Goal: Information Seeking & Learning: Learn about a topic

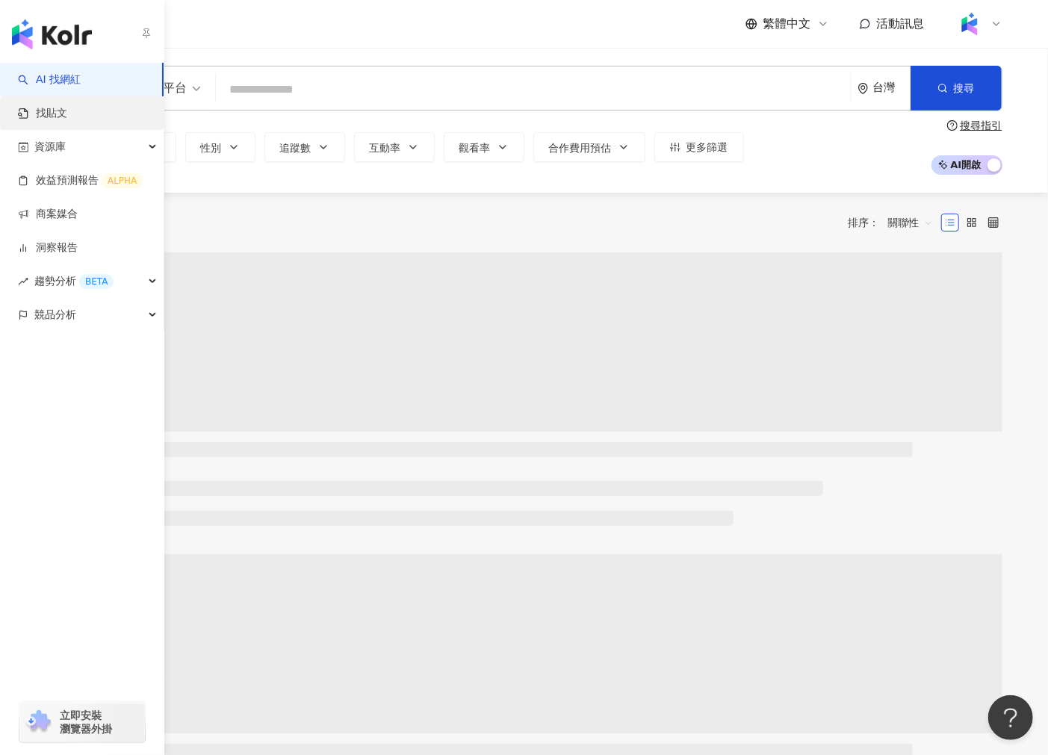
click at [67, 111] on link "找貼文" at bounding box center [42, 113] width 49 height 15
click at [70, 83] on link "AI 找網紅" at bounding box center [49, 79] width 63 height 15
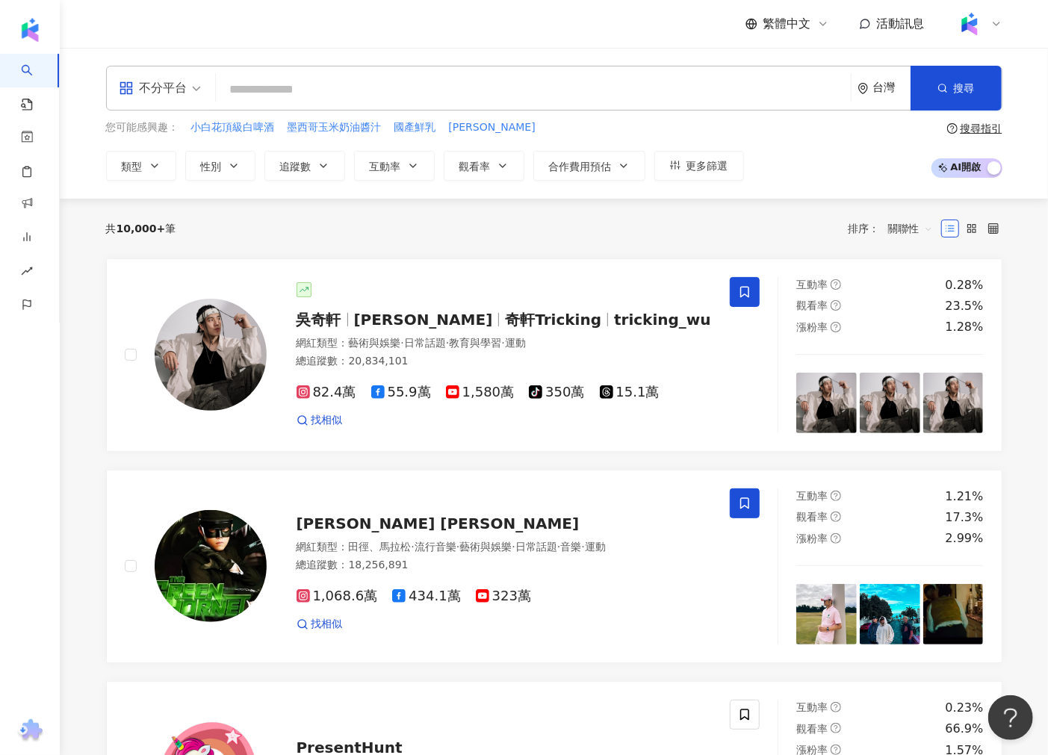
click at [435, 102] on input "search" at bounding box center [533, 89] width 623 height 28
type input "******"
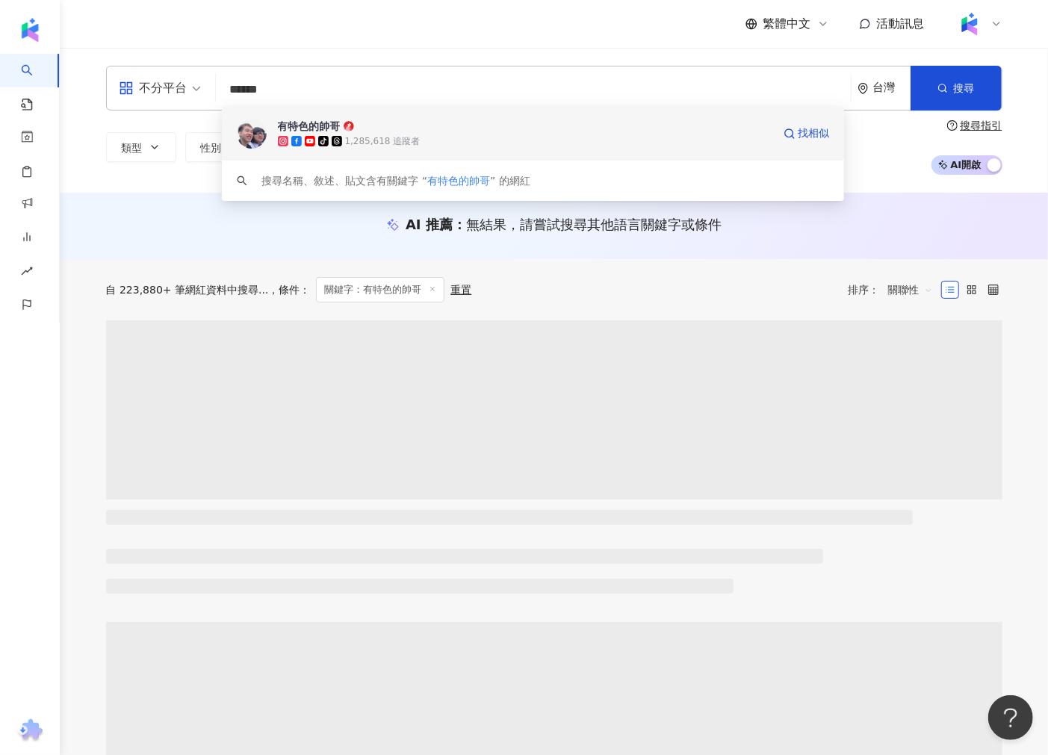
click at [423, 132] on span "有特色的帥哥" at bounding box center [525, 126] width 494 height 15
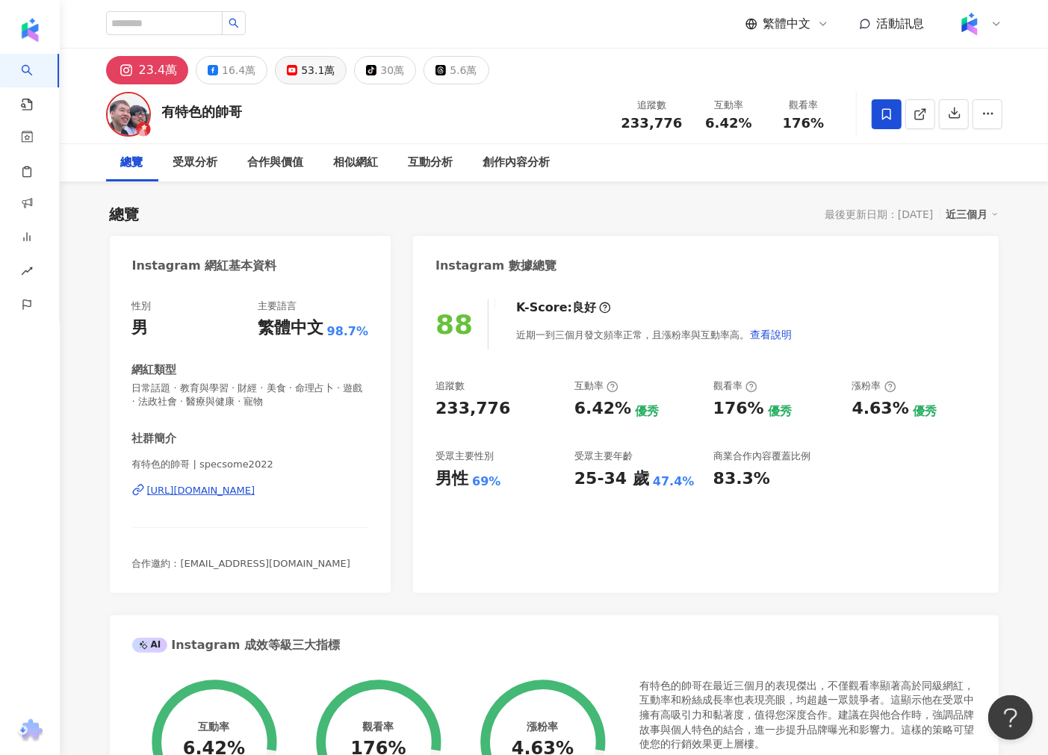
click at [311, 75] on div "53.1萬" at bounding box center [318, 70] width 34 height 21
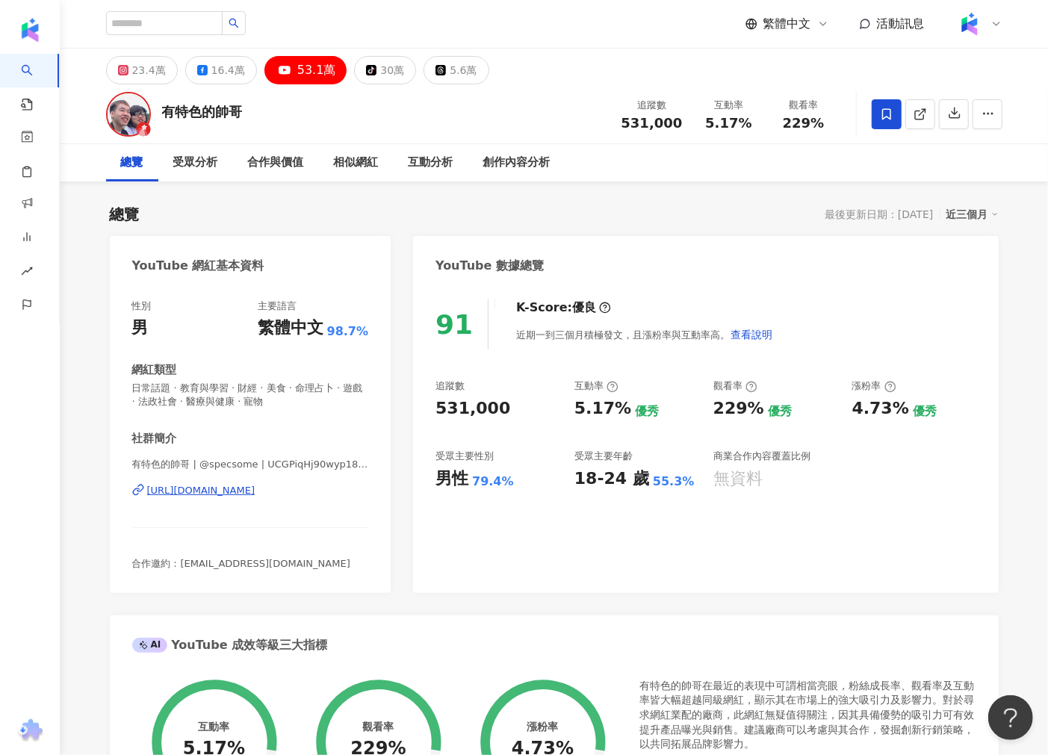
click at [234, 486] on div "https://www.youtube.com/channel/UCGPiqHj90wyp18pLdgL7jVw" at bounding box center [201, 490] width 108 height 13
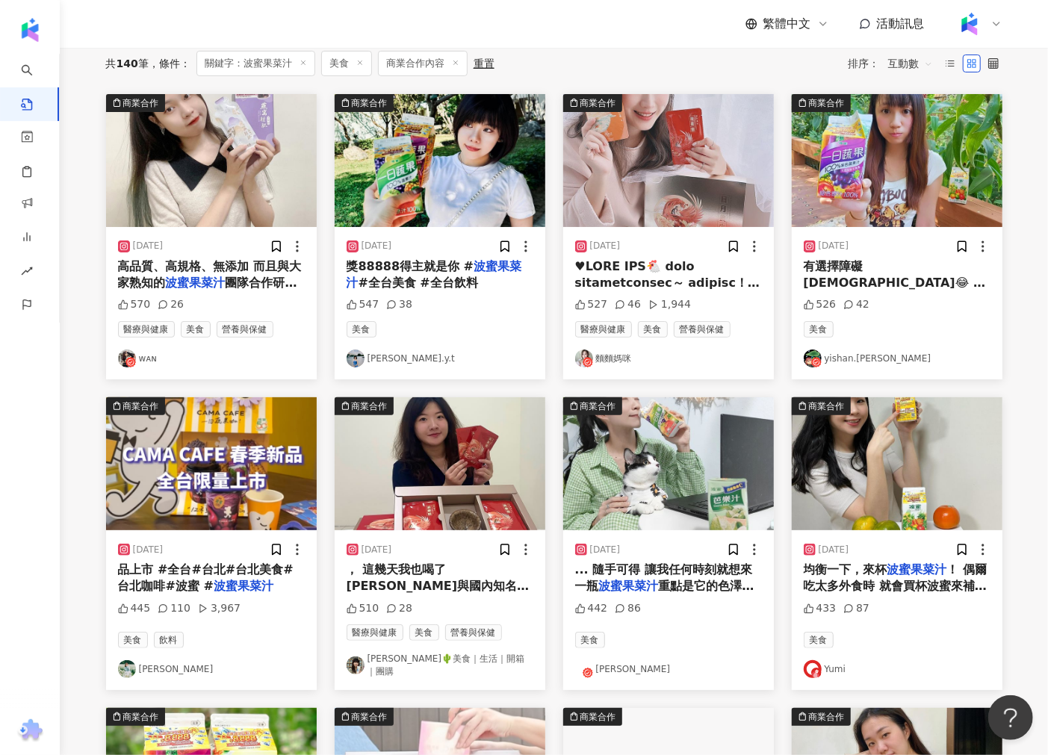
scroll to position [166, 0]
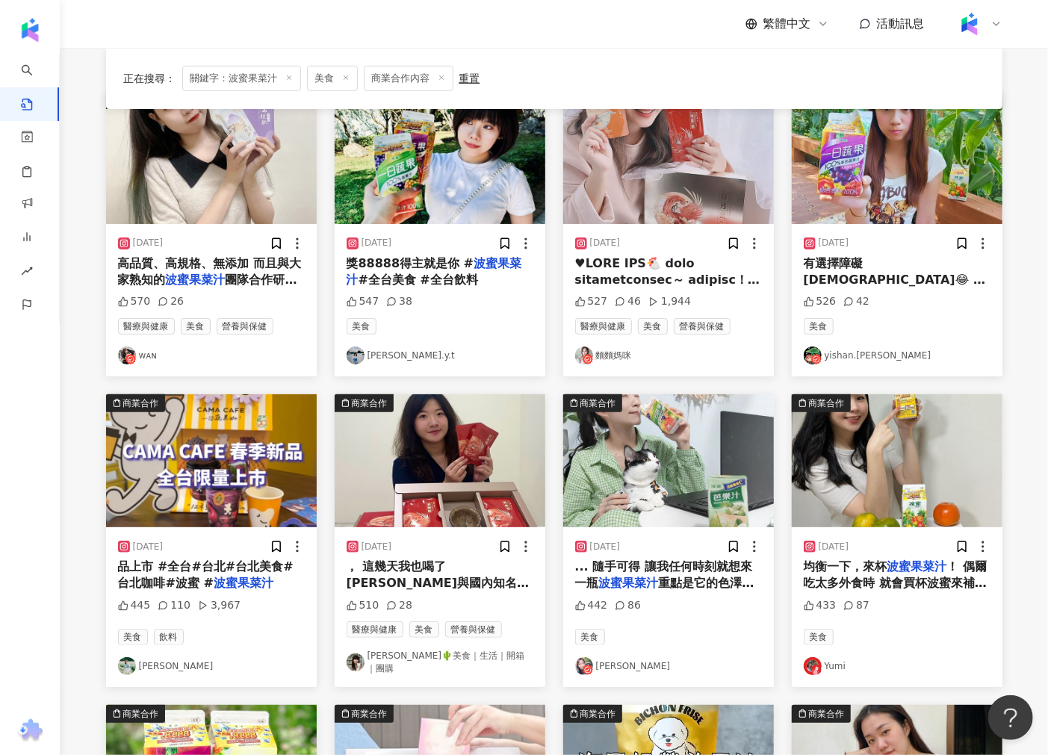
click at [663, 481] on img "button" at bounding box center [668, 460] width 211 height 133
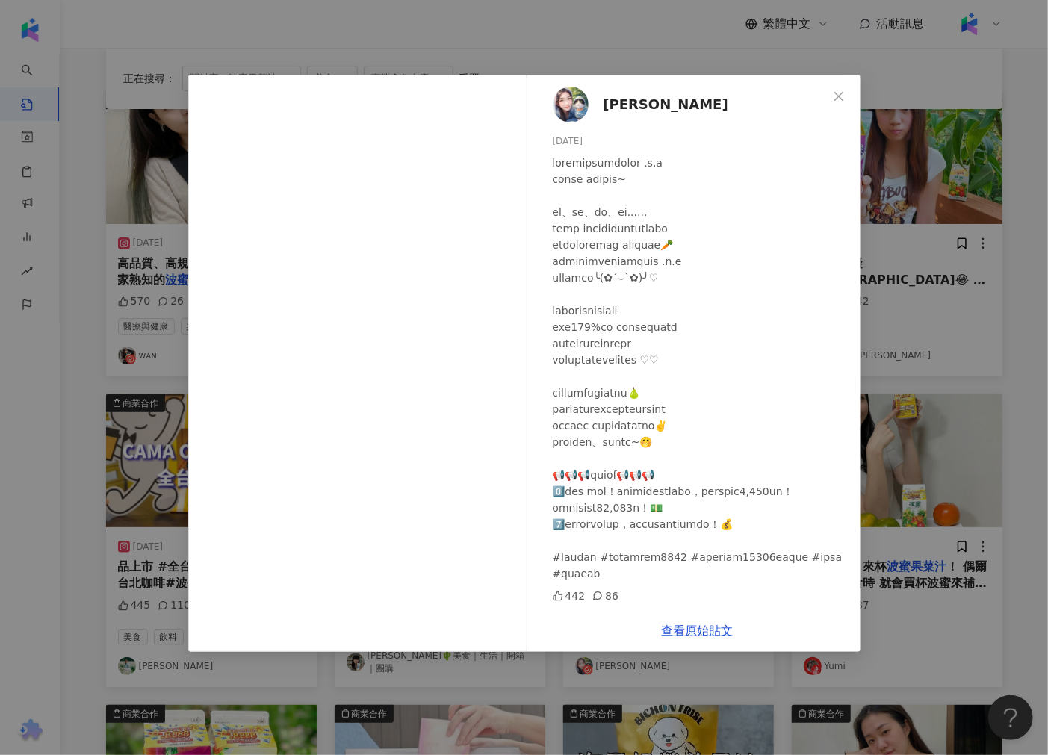
scroll to position [27, 0]
click at [593, 601] on icon at bounding box center [597, 596] width 10 height 10
click at [687, 630] on link "查看原始貼文" at bounding box center [698, 631] width 72 height 14
click at [960, 276] on div "鄭安妤 2023/11/17 442 86 查看原始貼文" at bounding box center [524, 377] width 1048 height 755
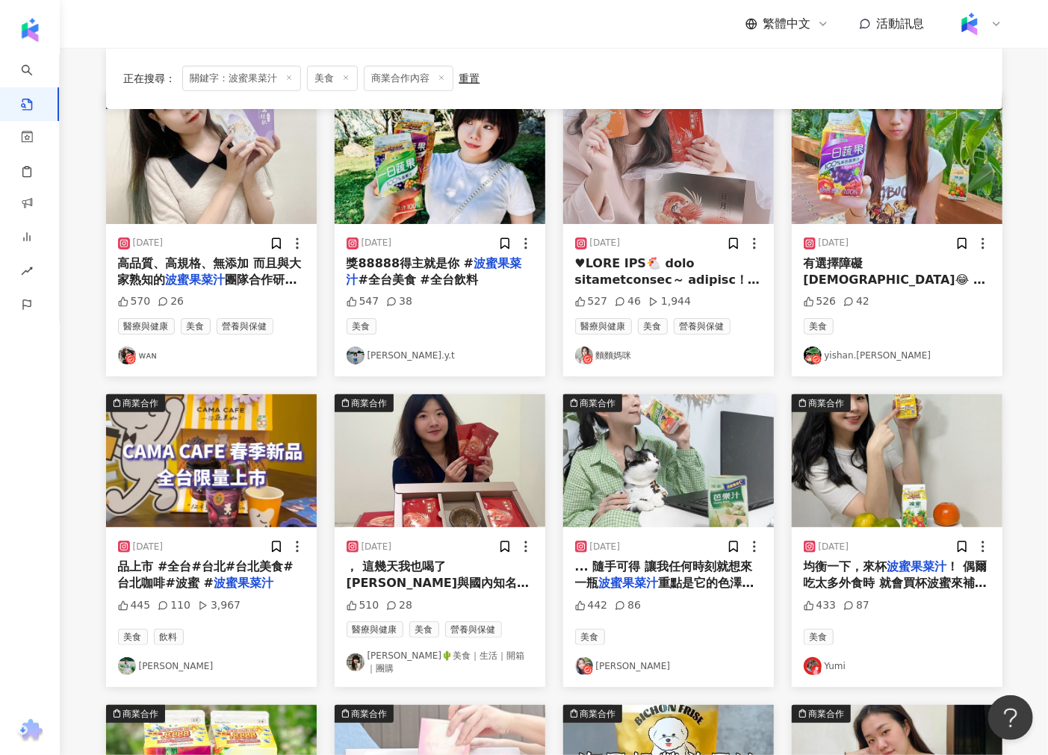
click at [929, 166] on img "button" at bounding box center [897, 157] width 211 height 133
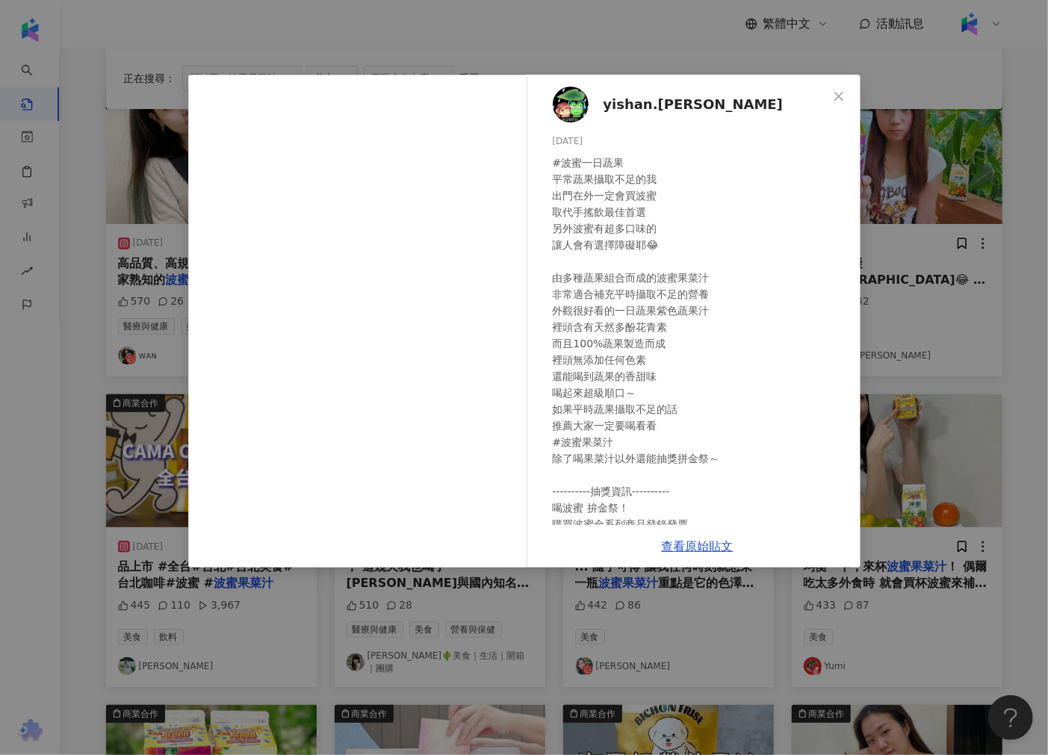
click at [936, 264] on div "yishan.han 2023/11/23 #波蜜一日蔬果 平常蔬果攝取不足的我 出門在外一定會買波蜜 取代手搖飲最佳首選 另外波蜜有超多口味的 讓人會有選擇…" at bounding box center [524, 377] width 1048 height 755
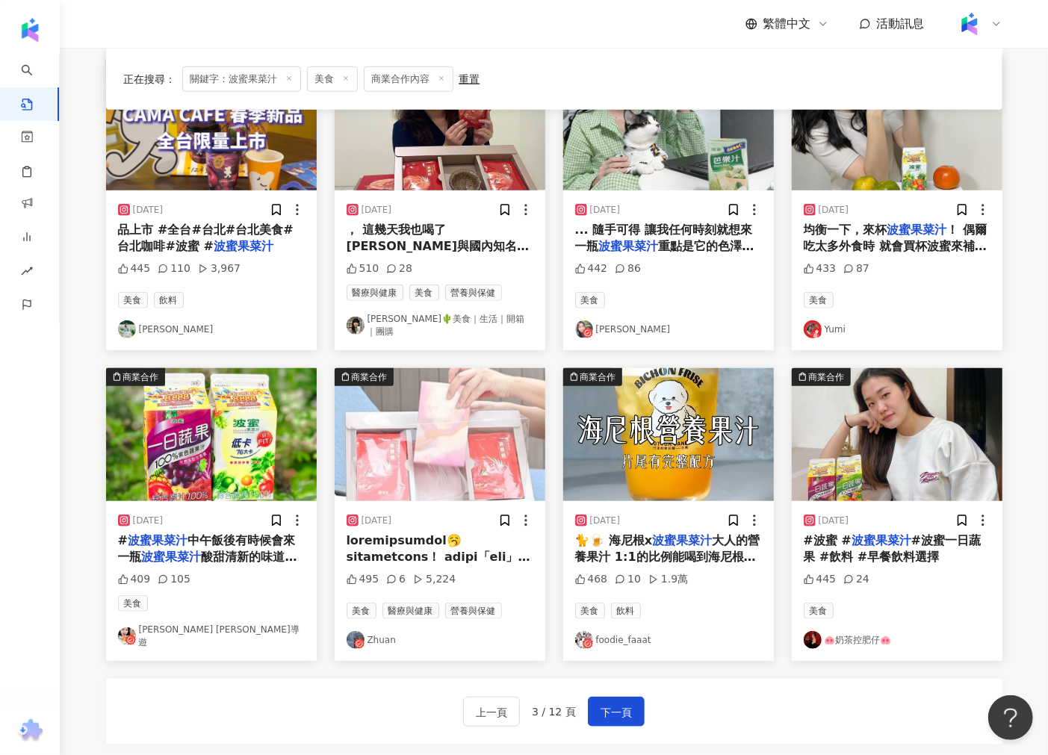
scroll to position [580, 0]
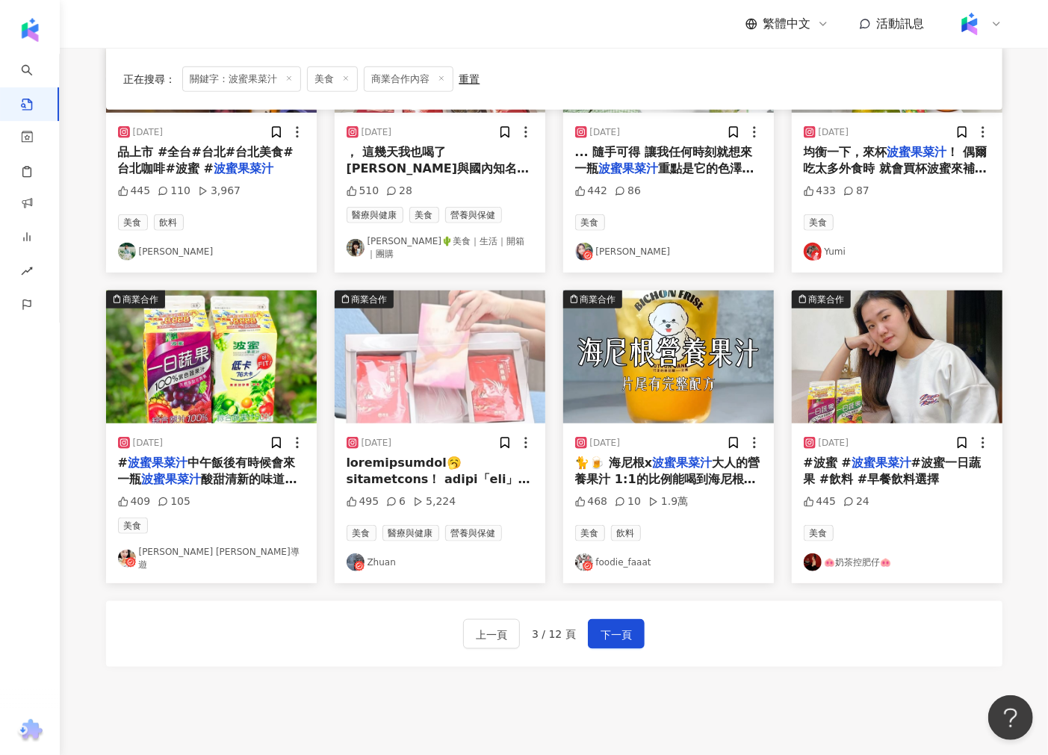
click at [479, 384] on img "button" at bounding box center [440, 356] width 211 height 133
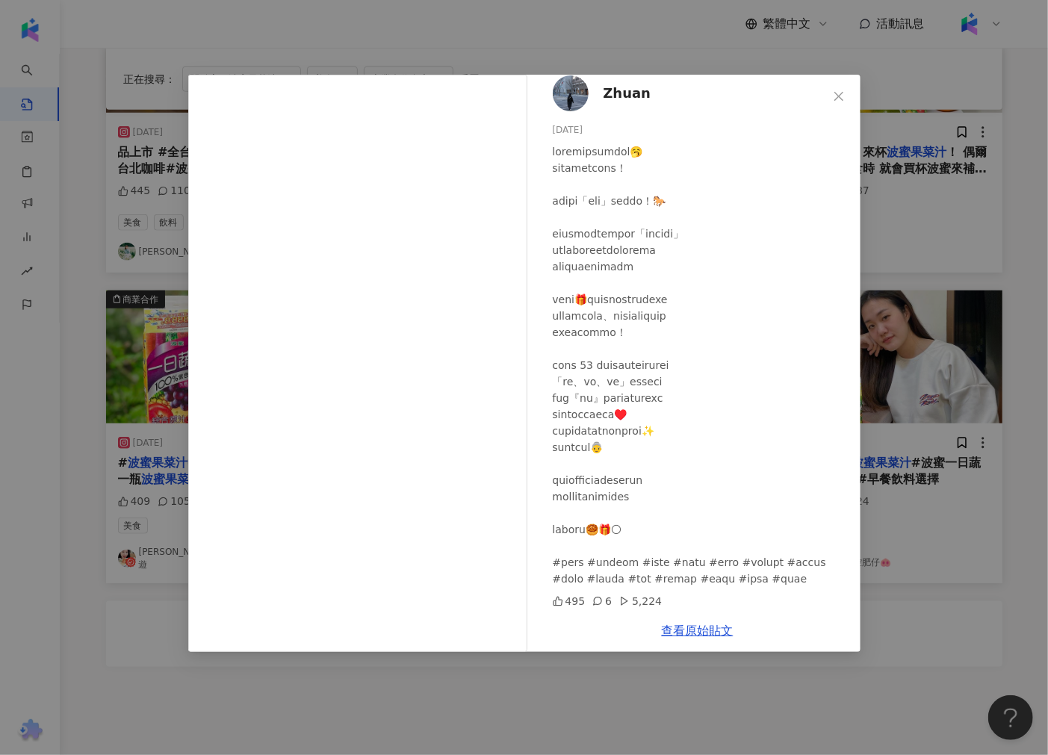
scroll to position [27, 0]
click at [881, 352] on div "Zhuan 2024/8/21 495 6 5,224 查看原始貼文" at bounding box center [524, 377] width 1048 height 755
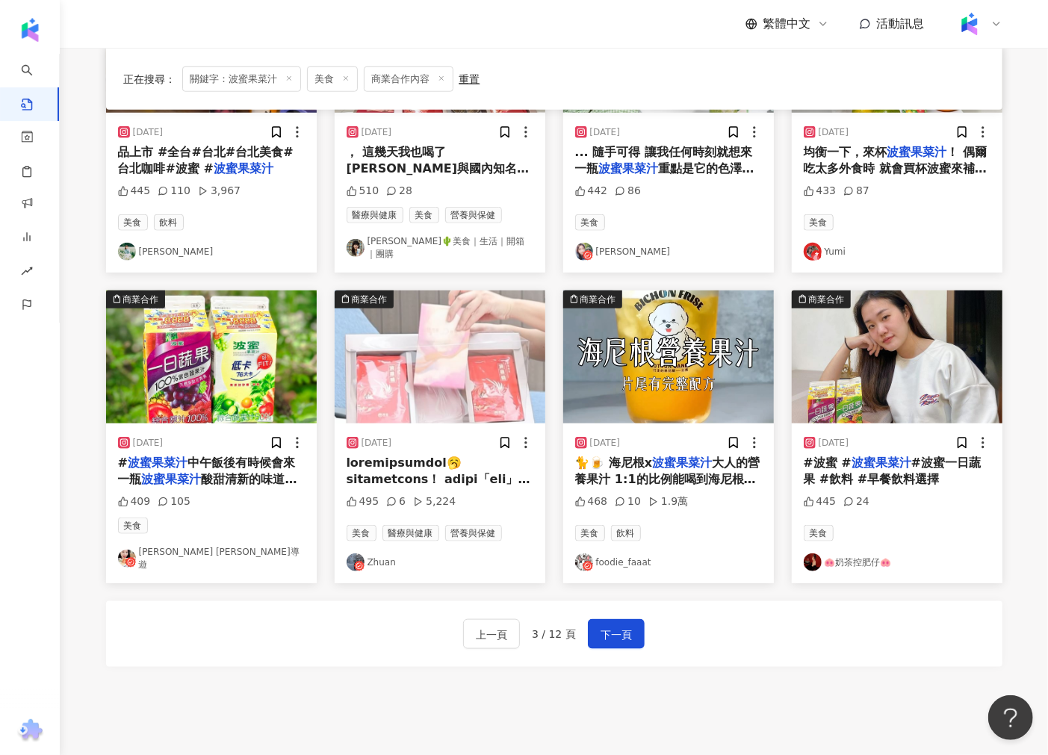
click at [173, 370] on img "button" at bounding box center [211, 356] width 211 height 133
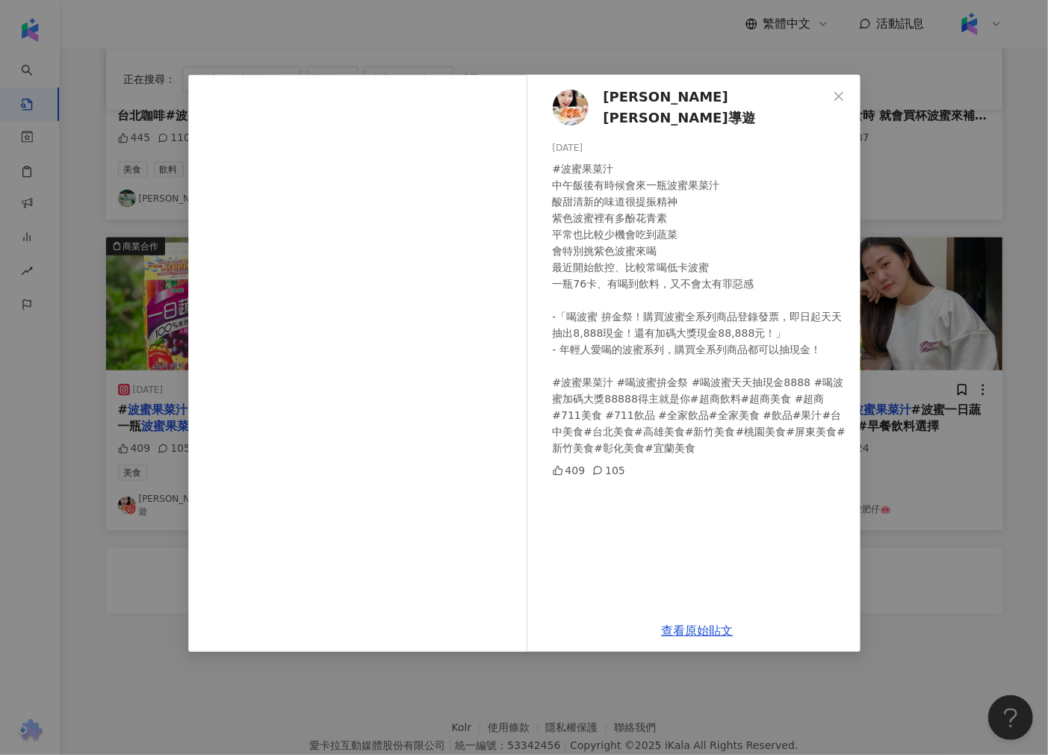
scroll to position [681, 0]
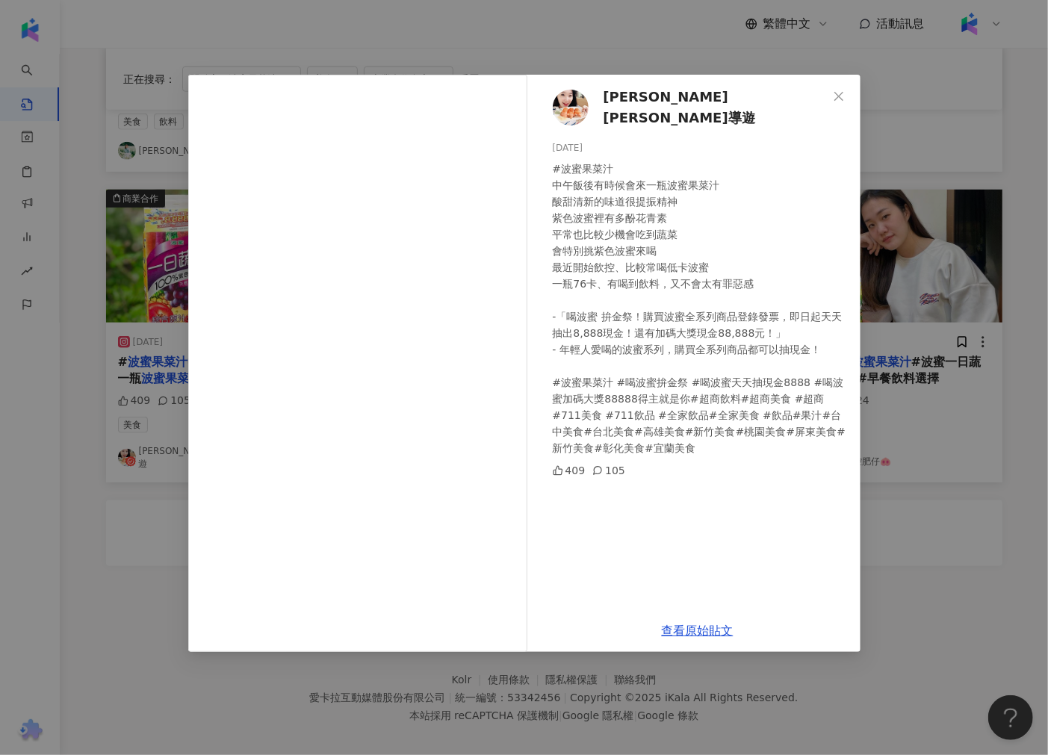
click at [969, 338] on div "Wendy 瑪西導遊 2023/11/23 #波蜜果菜汁 中午飯後有時候會來一瓶波蜜果菜汁 酸甜清新的味道很提振精神 紫色波蜜裡有多酚花青素 平常也比較少機會…" at bounding box center [524, 377] width 1048 height 755
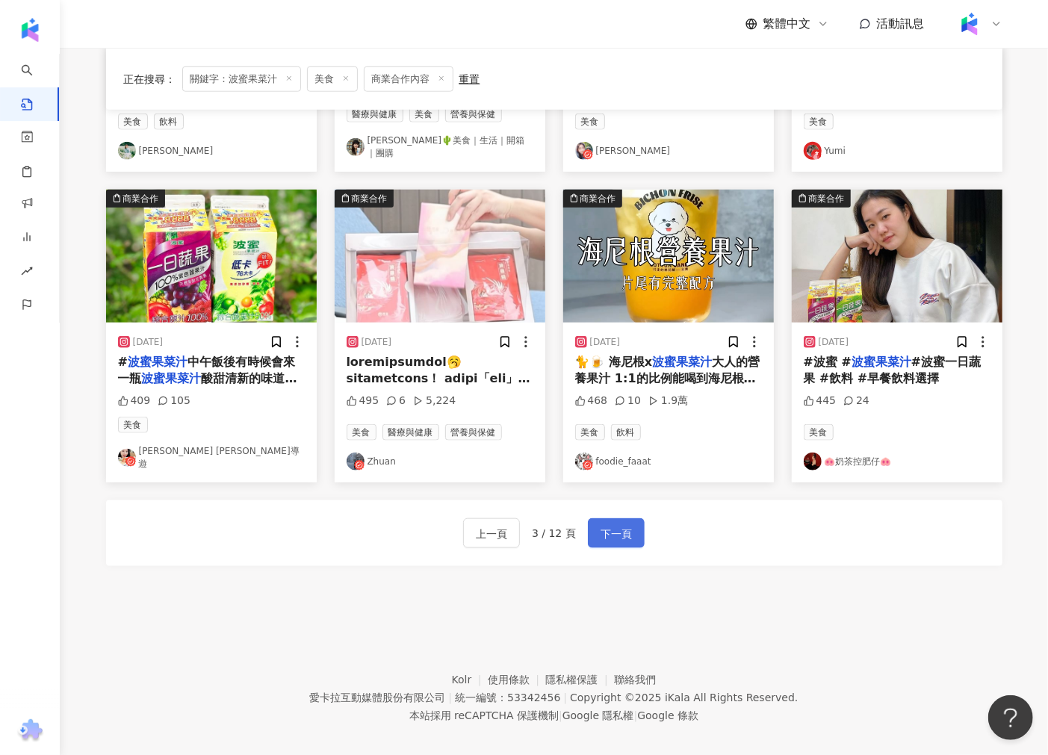
click at [600, 525] on span "下一頁" at bounding box center [615, 534] width 31 height 18
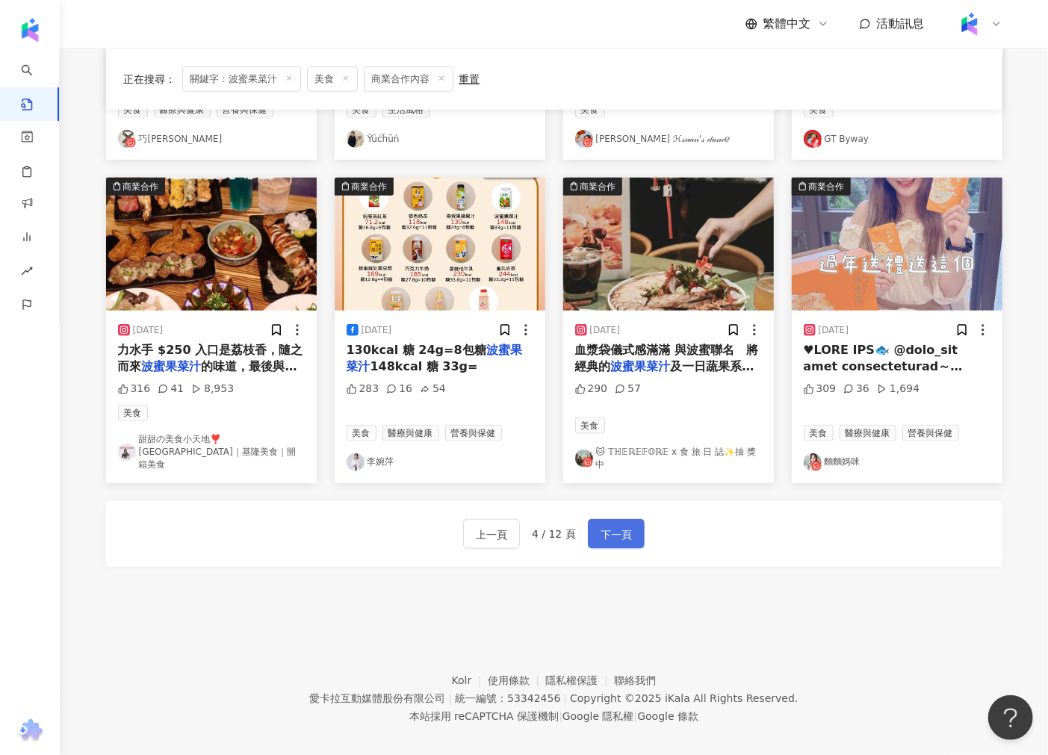
scroll to position [689, 0]
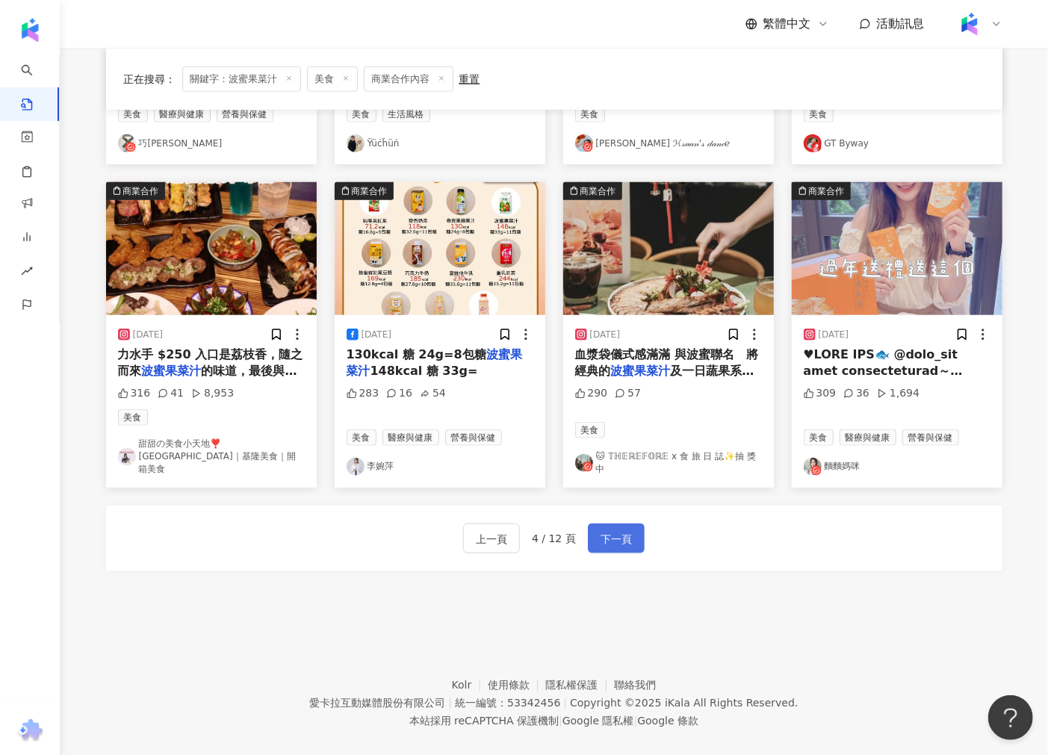
click at [624, 523] on button "下一頁" at bounding box center [616, 538] width 57 height 30
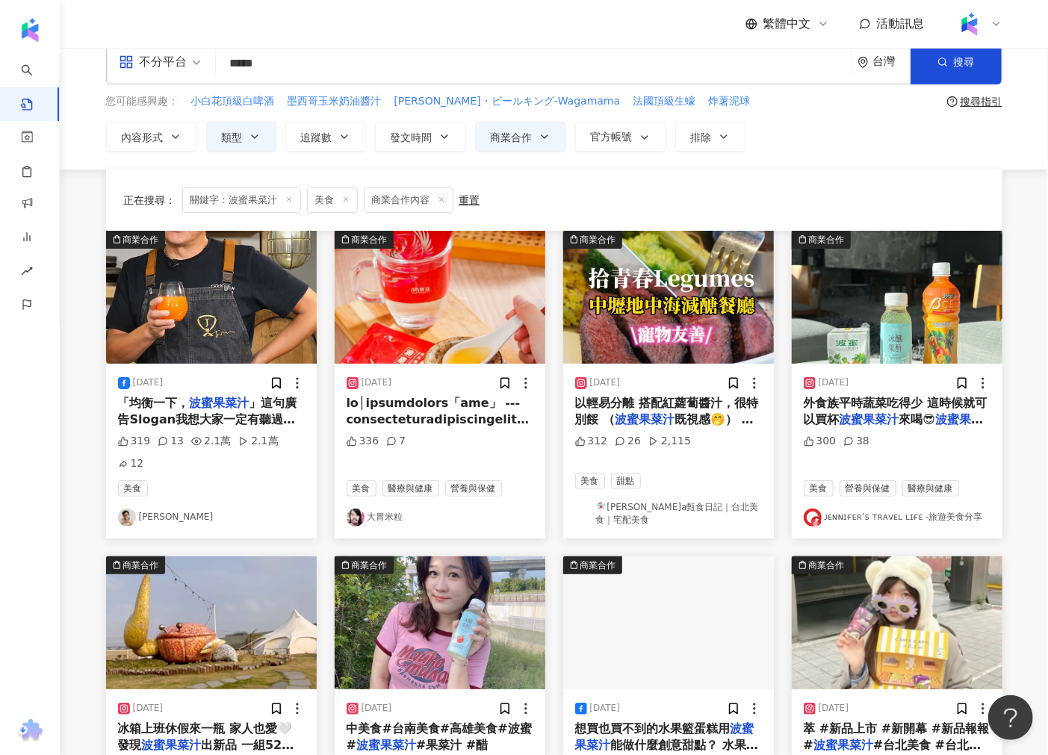
scroll to position [0, 0]
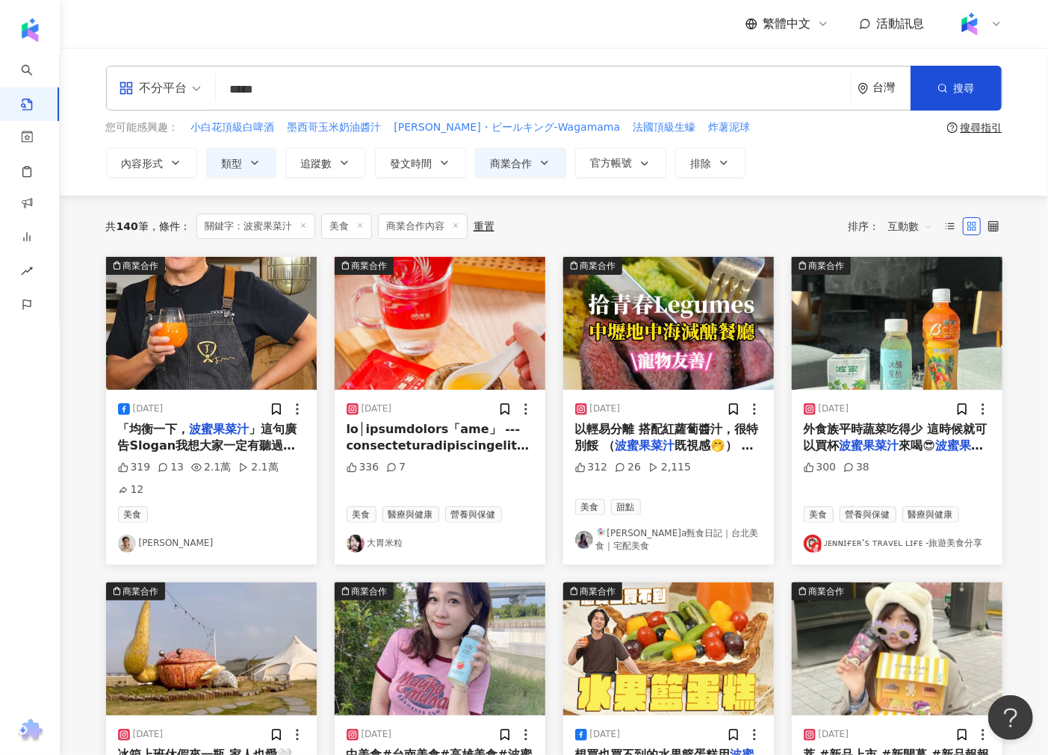
click at [894, 323] on img "button" at bounding box center [897, 323] width 211 height 133
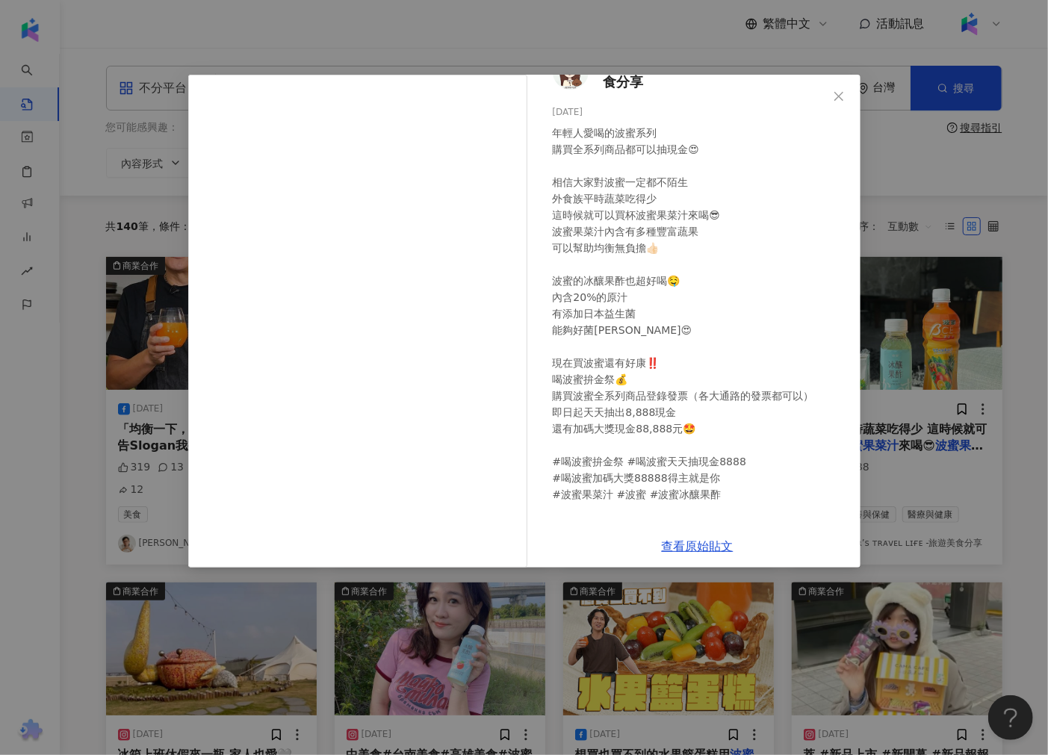
scroll to position [52, 0]
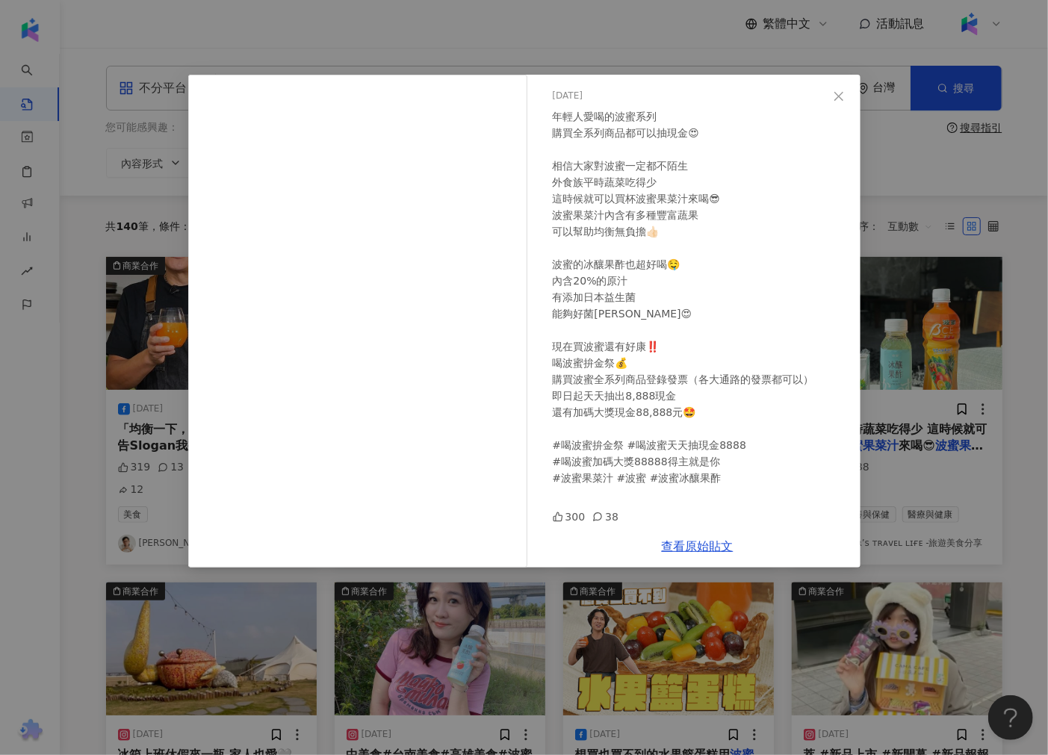
click at [887, 308] on div "ᴊᴇɴɴɪғᴇʀ’s ᴛʀᴀᴠᴇʟ ʟɪғᴇ -旅遊美食分享 2023/11/24 年輕人愛喝的波蜜系列 購買全系列商品都可以抽現金😍 相信大家對波蜜一定都不…" at bounding box center [524, 377] width 1048 height 755
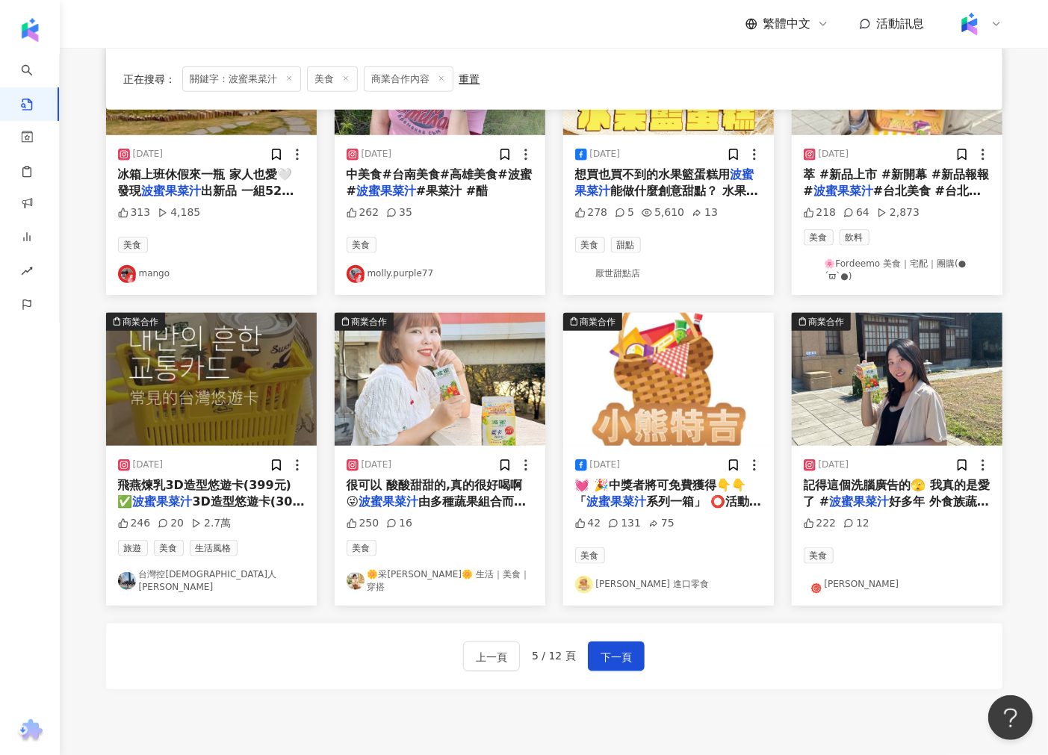
scroll to position [695, 0]
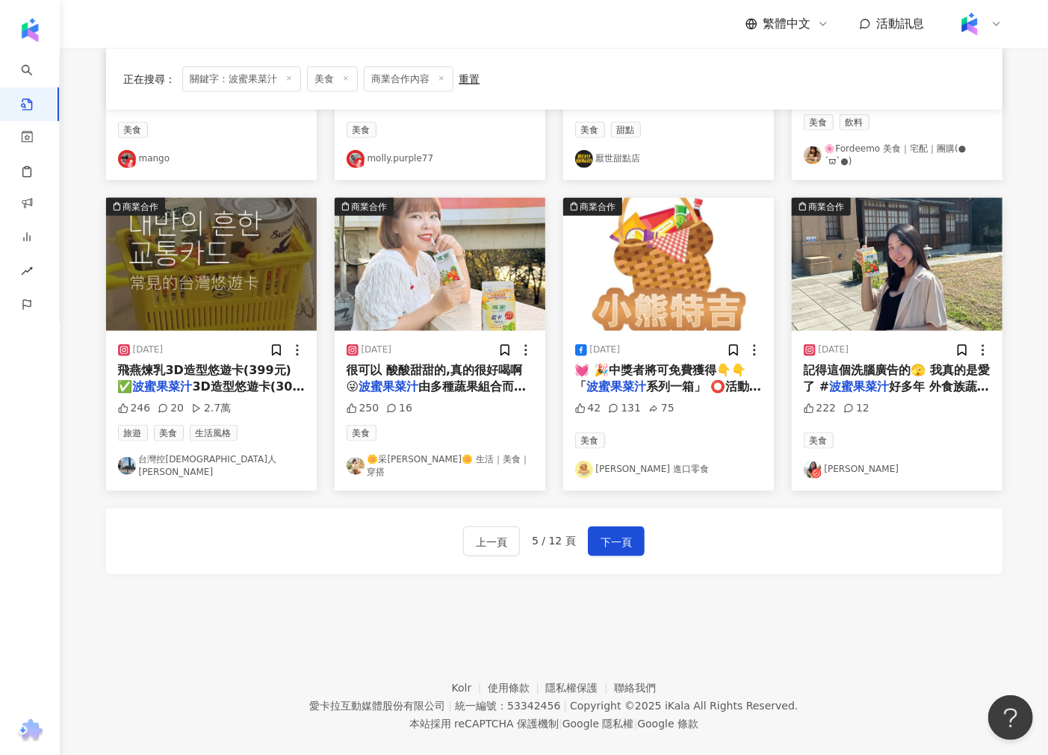
click at [643, 526] on div "上一頁 5 / 12 頁 下一頁" at bounding box center [554, 542] width 896 height 66
click at [621, 533] on span "下一頁" at bounding box center [615, 542] width 31 height 18
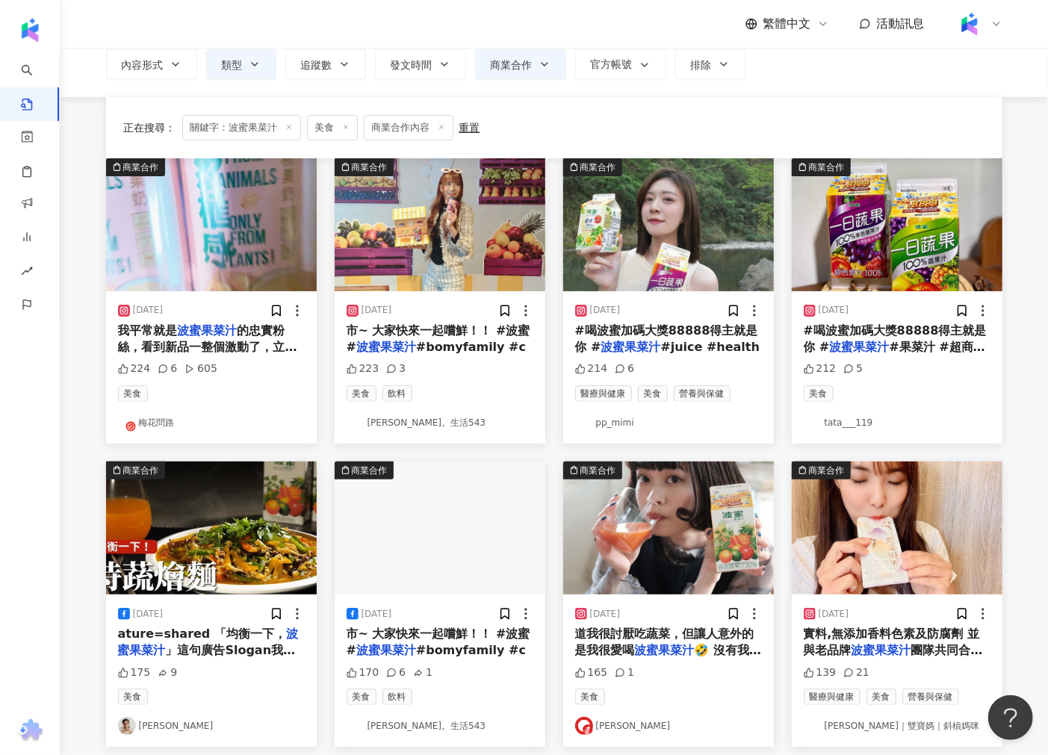
scroll to position [0, 0]
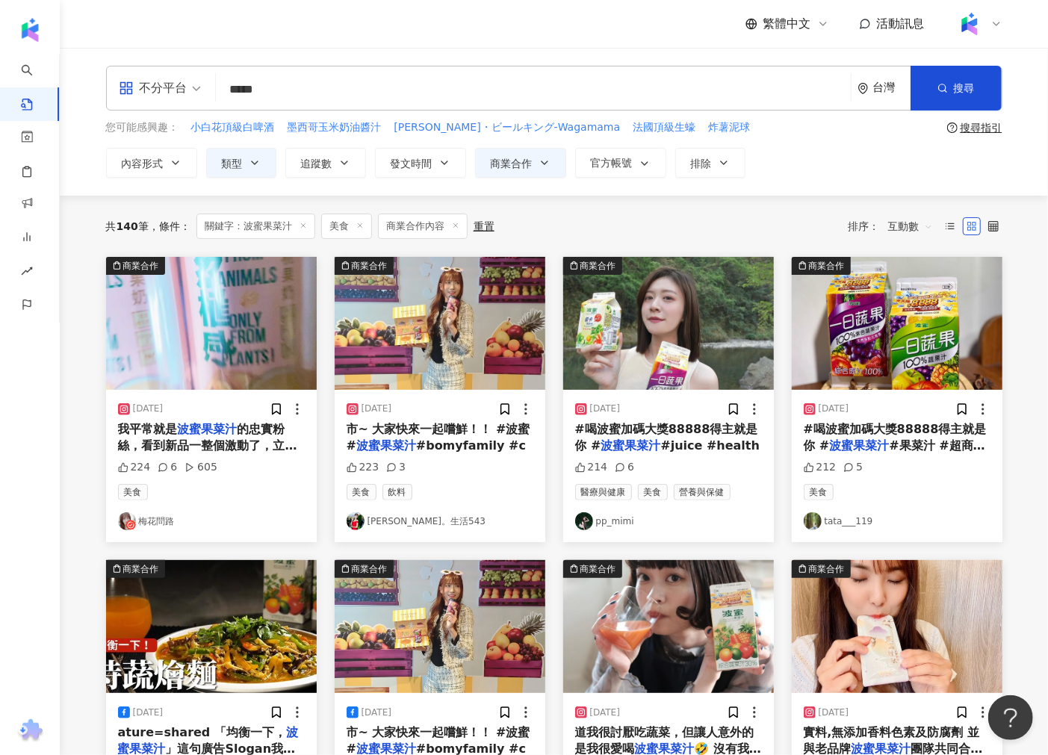
click at [627, 526] on link "pp_mimi" at bounding box center [668, 521] width 187 height 18
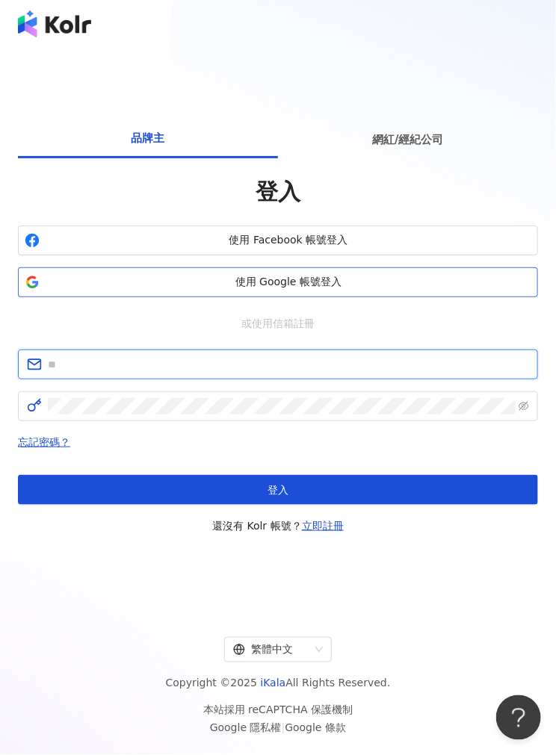
type input "**********"
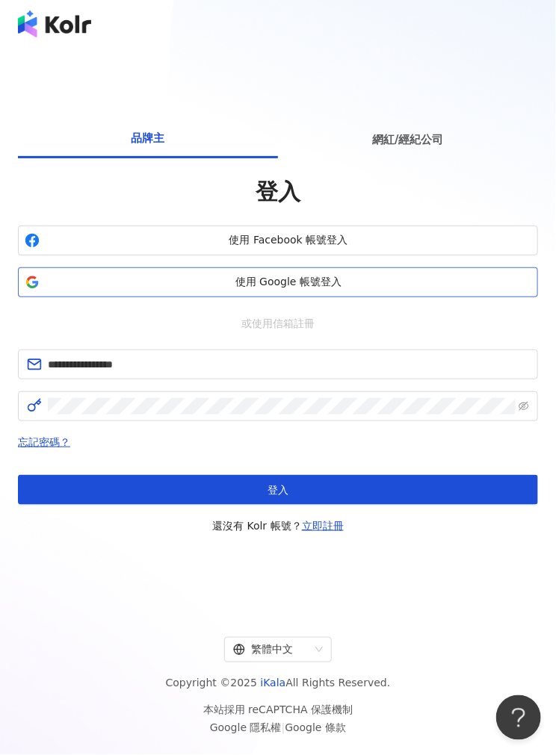
click at [267, 288] on span "使用 Google 帳號登入" at bounding box center [288, 282] width 485 height 15
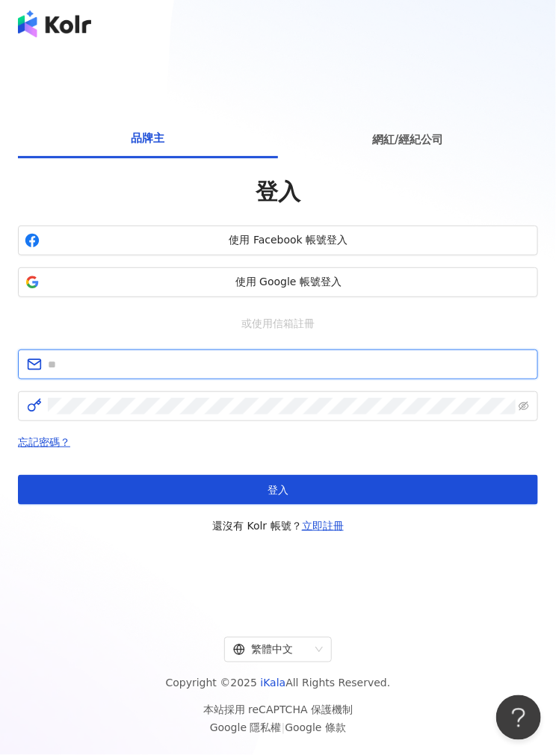
type input "**********"
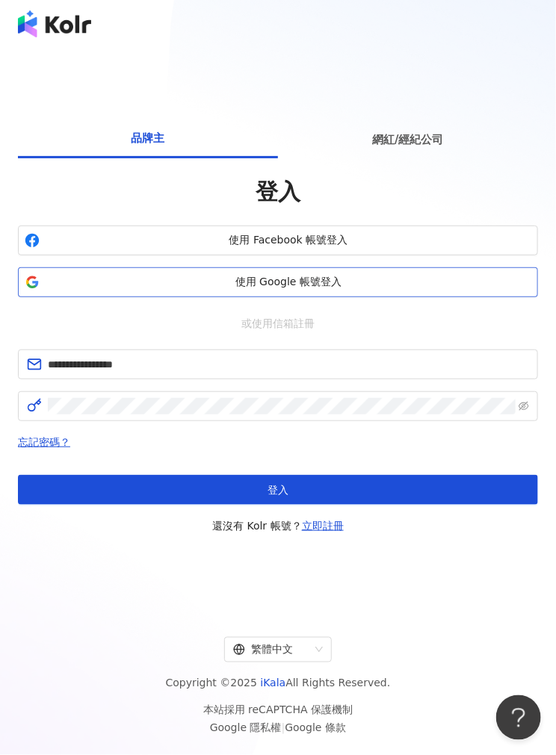
click at [225, 277] on span "使用 Google 帳號登入" at bounding box center [288, 282] width 485 height 15
click at [243, 286] on span "使用 Google 帳號登入" at bounding box center [288, 282] width 485 height 15
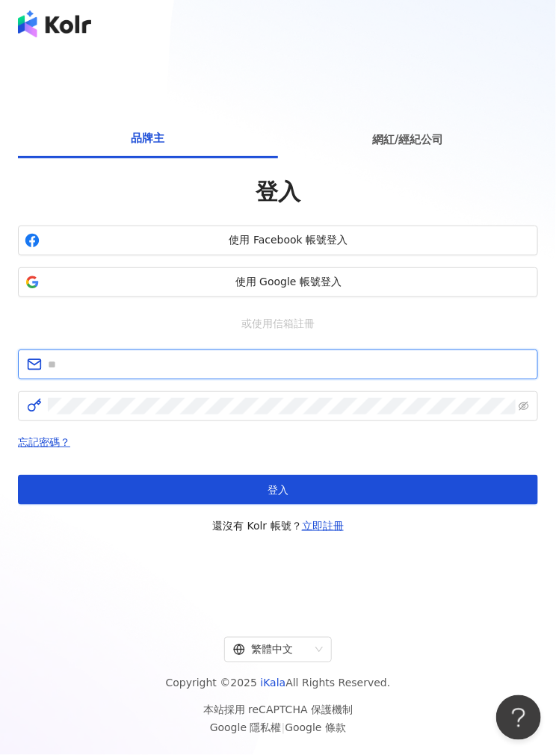
type input "**********"
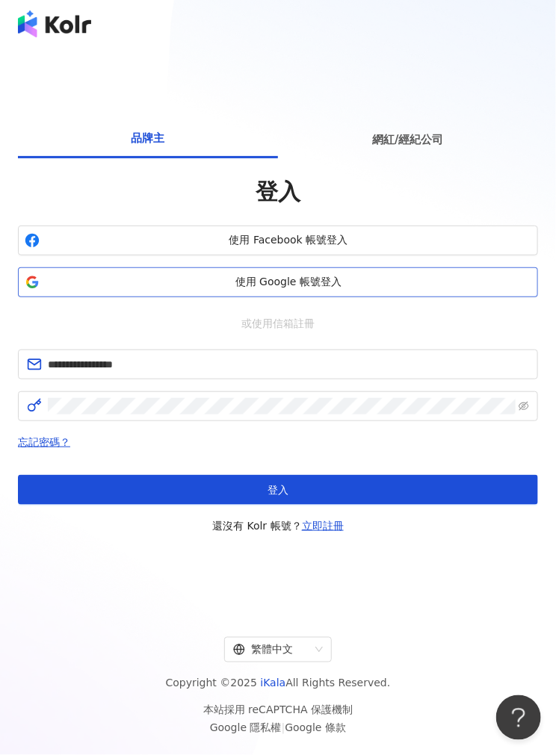
click at [206, 287] on span "使用 Google 帳號登入" at bounding box center [288, 282] width 485 height 15
click at [286, 288] on span "使用 Google 帳號登入" at bounding box center [288, 282] width 485 height 15
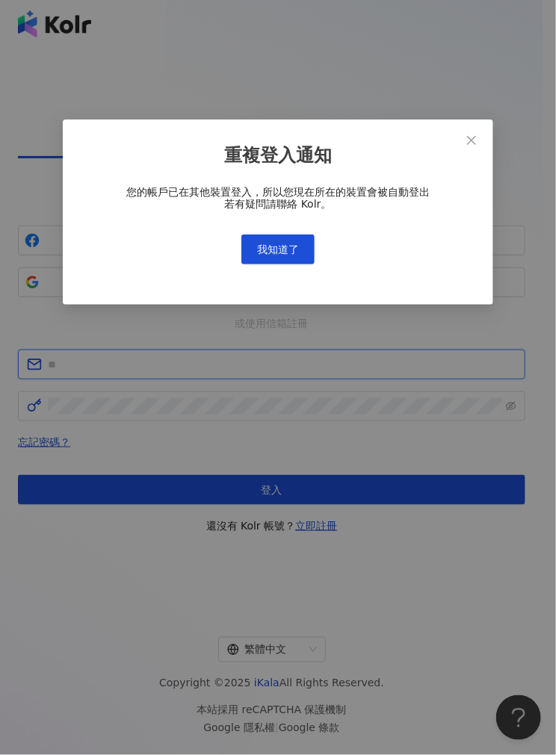
type input "**********"
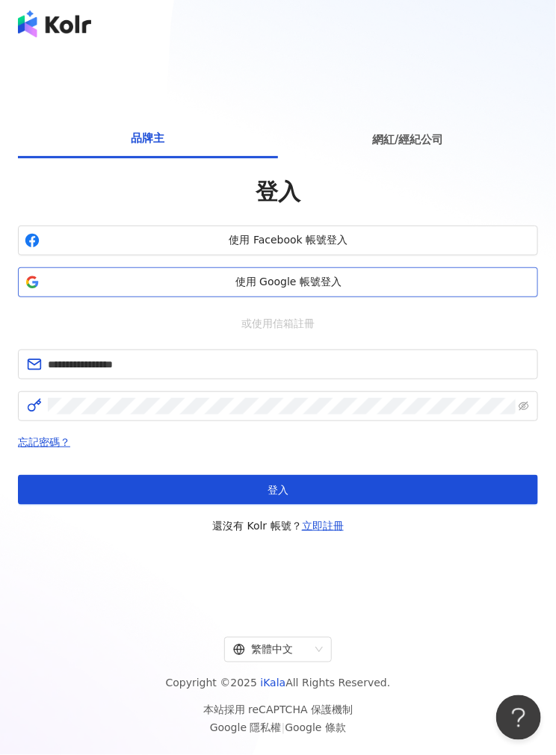
click at [240, 280] on span "使用 Google 帳號登入" at bounding box center [288, 282] width 485 height 15
